Goal: Navigation & Orientation: Understand site structure

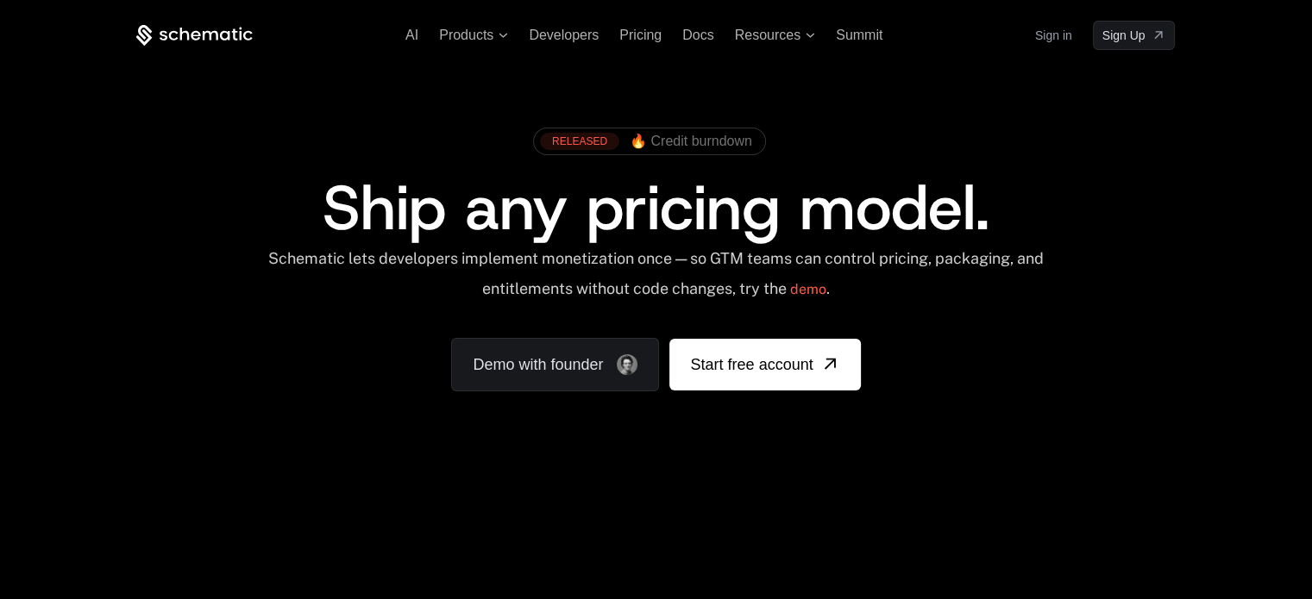
click at [1190, 111] on div "RELEASED 🔥 Credit burndown Ship any pricing model. Schematic lets developers im…" at bounding box center [655, 255] width 1121 height 411
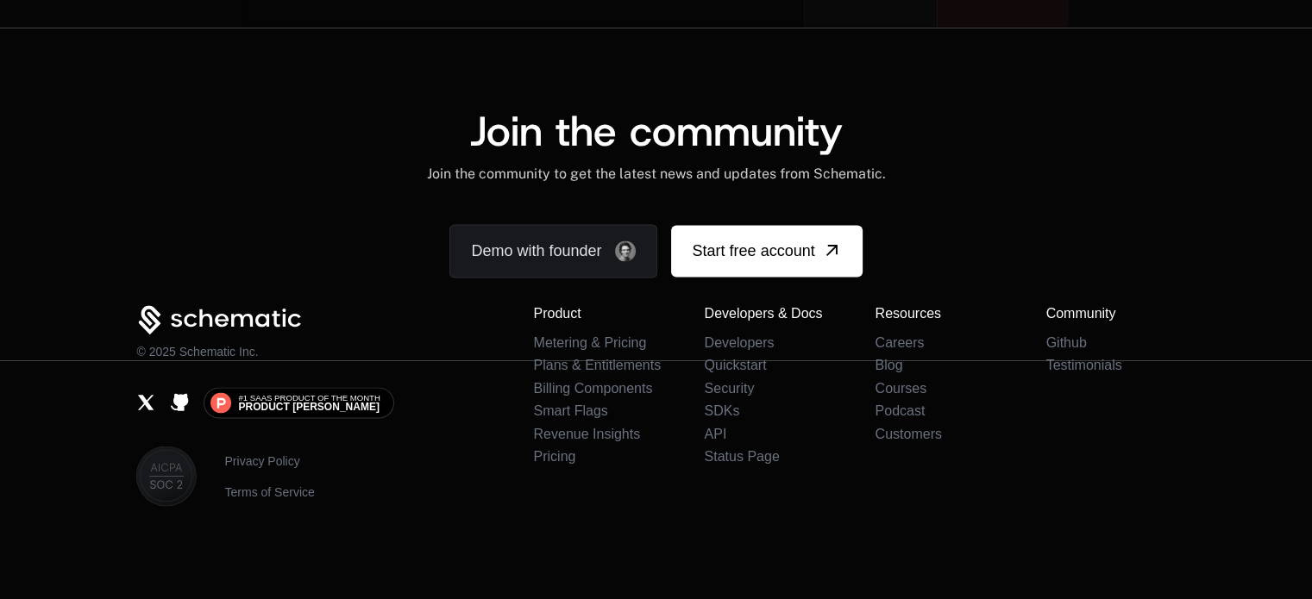
click at [1145, 57] on div "Join the community Join the community to get the latest news and updates from S…" at bounding box center [656, 194] width 1312 height 333
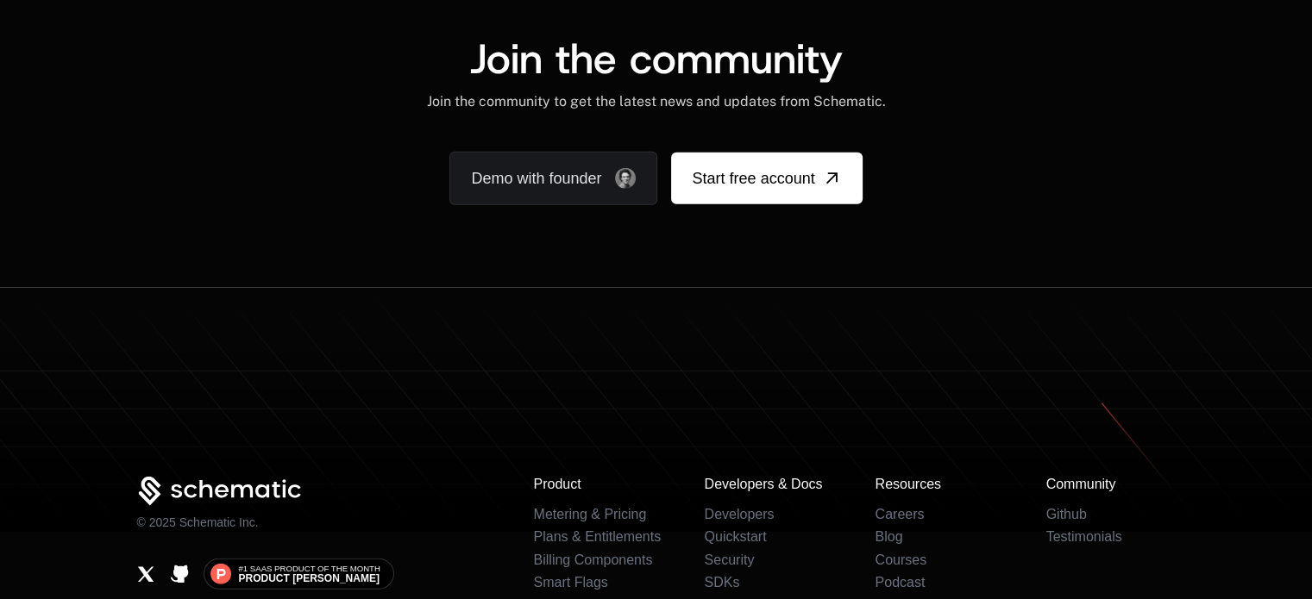
scroll to position [10784, 0]
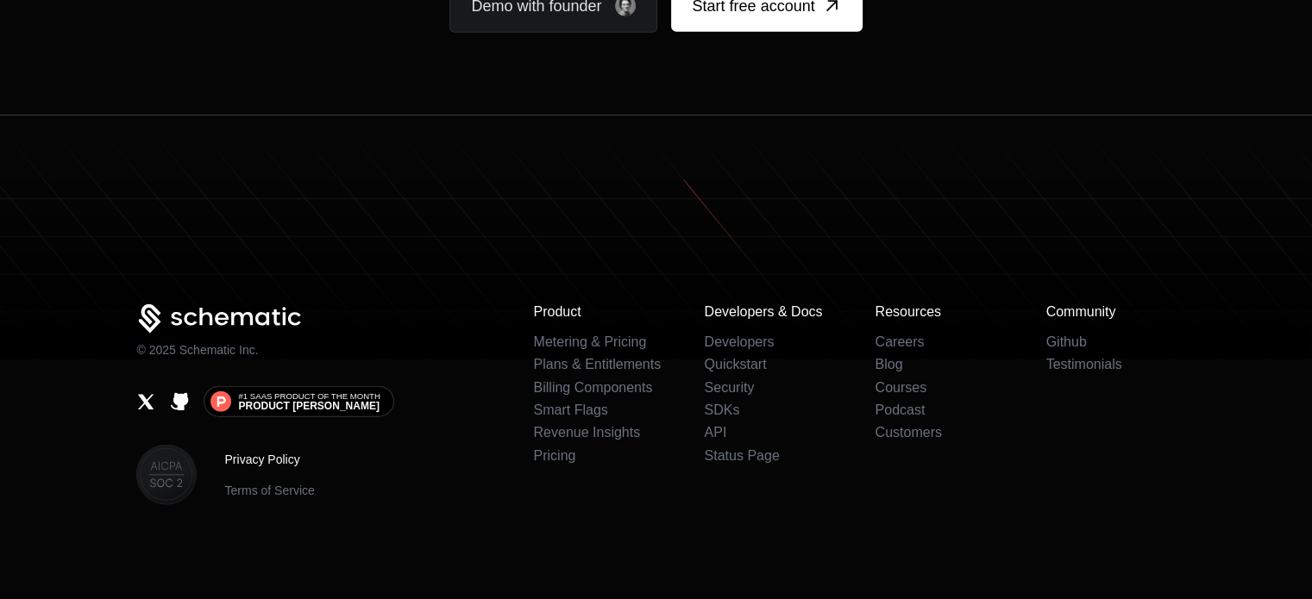
click at [251, 457] on link "Privacy Policy" at bounding box center [269, 459] width 90 height 17
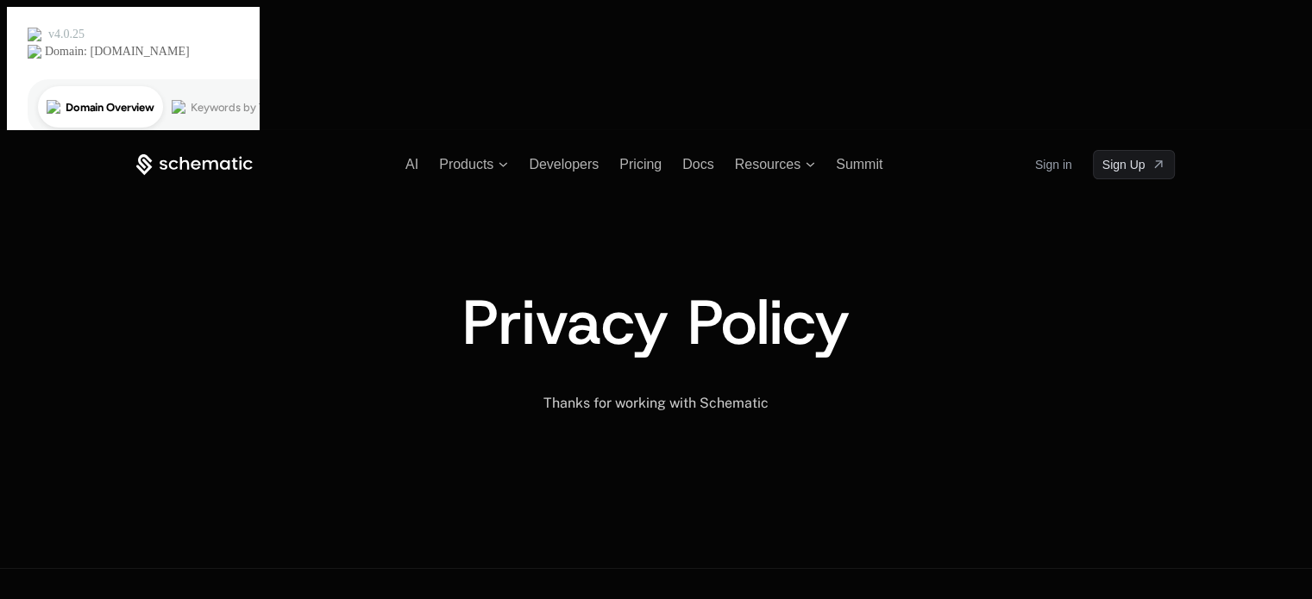
click at [1093, 383] on div "AI Products Developers Pricing Docs Resources Summit Sign in Sign Up Privacy Po…" at bounding box center [656, 348] width 1312 height 439
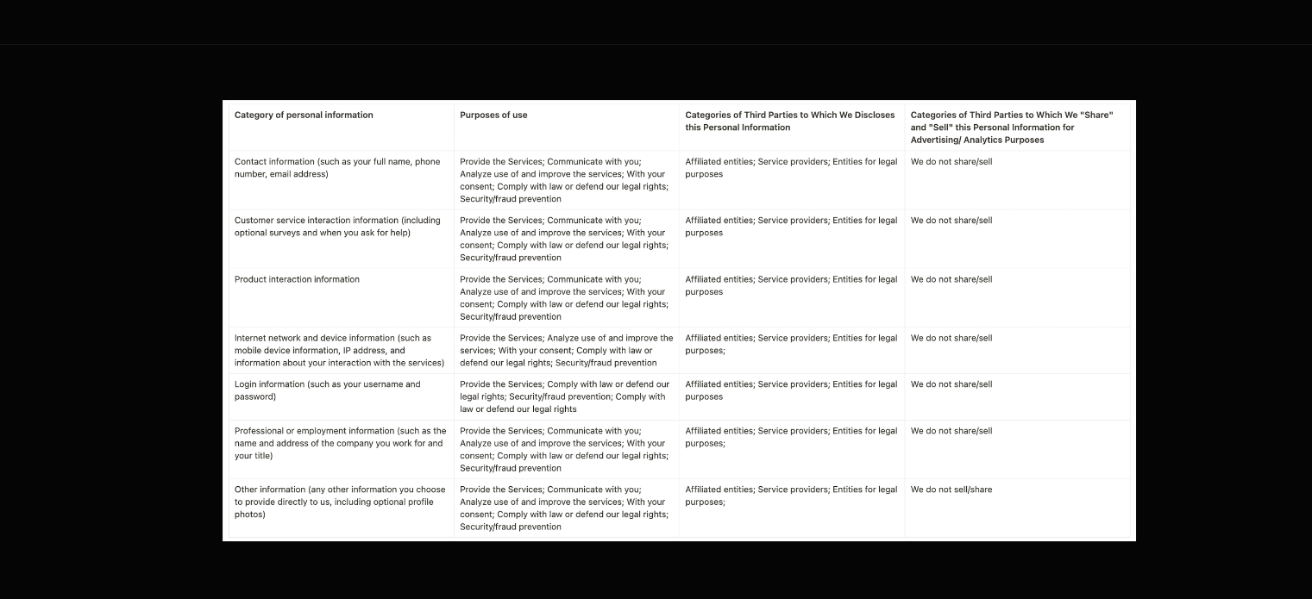
scroll to position [926, 0]
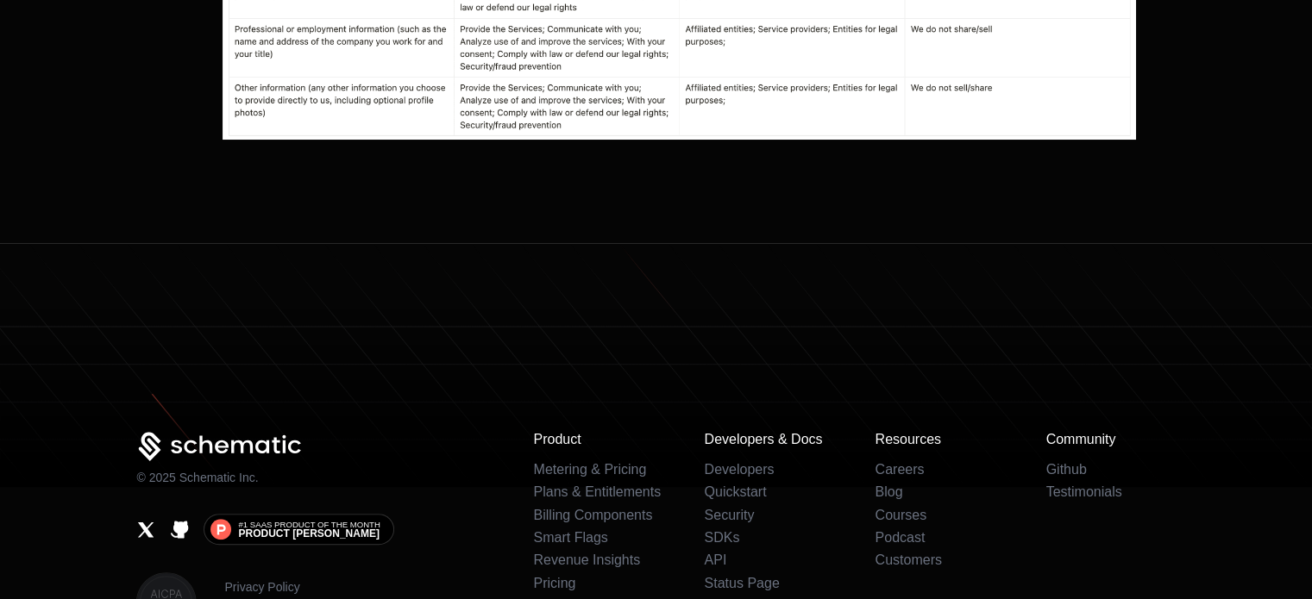
click at [1169, 243] on icon at bounding box center [656, 365] width 1312 height 244
